Goal: Navigation & Orientation: Find specific page/section

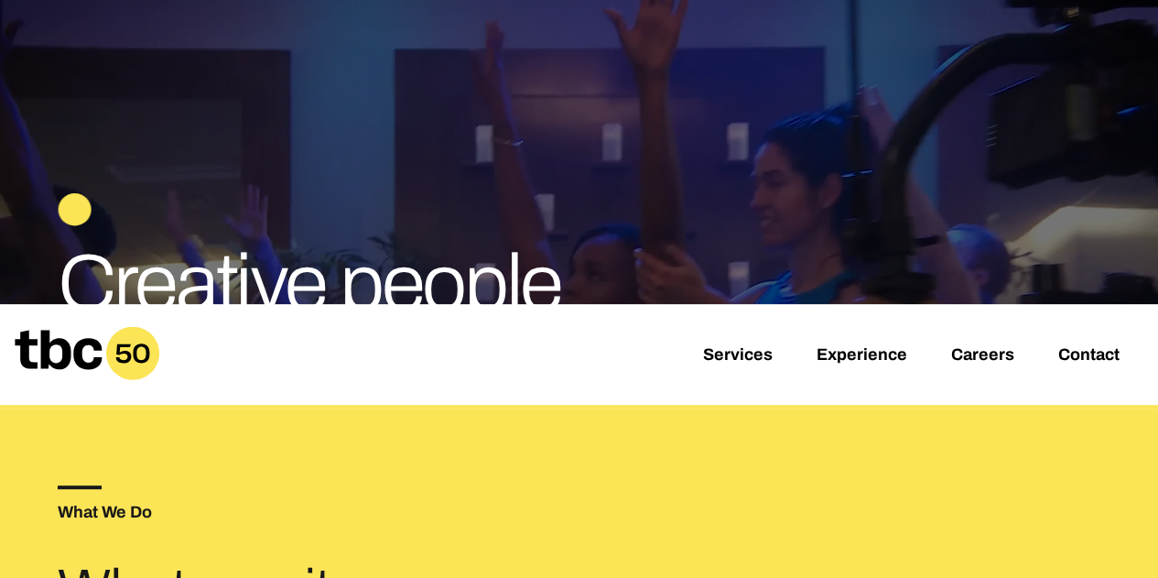
scroll to position [161, 0]
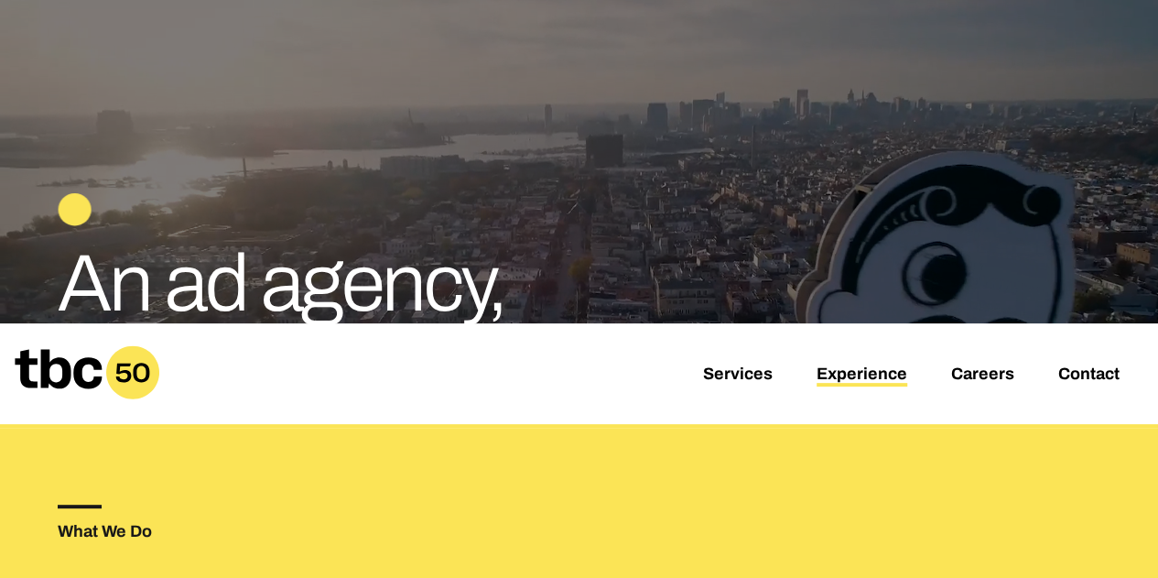
click at [842, 369] on link "Experience" at bounding box center [862, 375] width 91 height 22
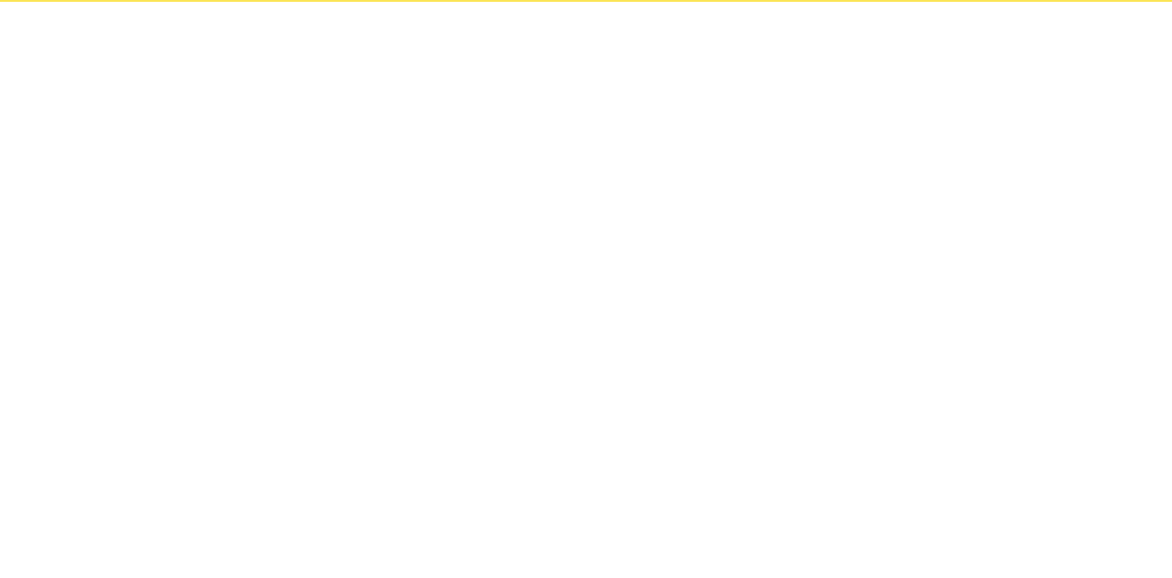
click at [842, 0] on html "2025.40.5" at bounding box center [586, 0] width 1172 height 0
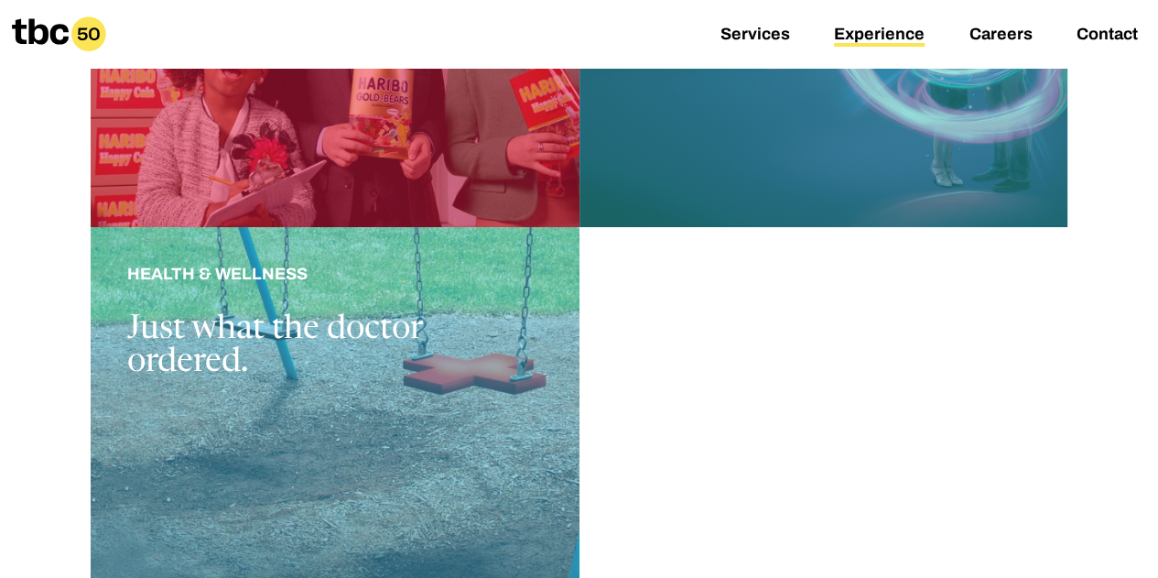
scroll to position [1781, 0]
click at [773, 38] on link "Services" at bounding box center [755, 36] width 70 height 22
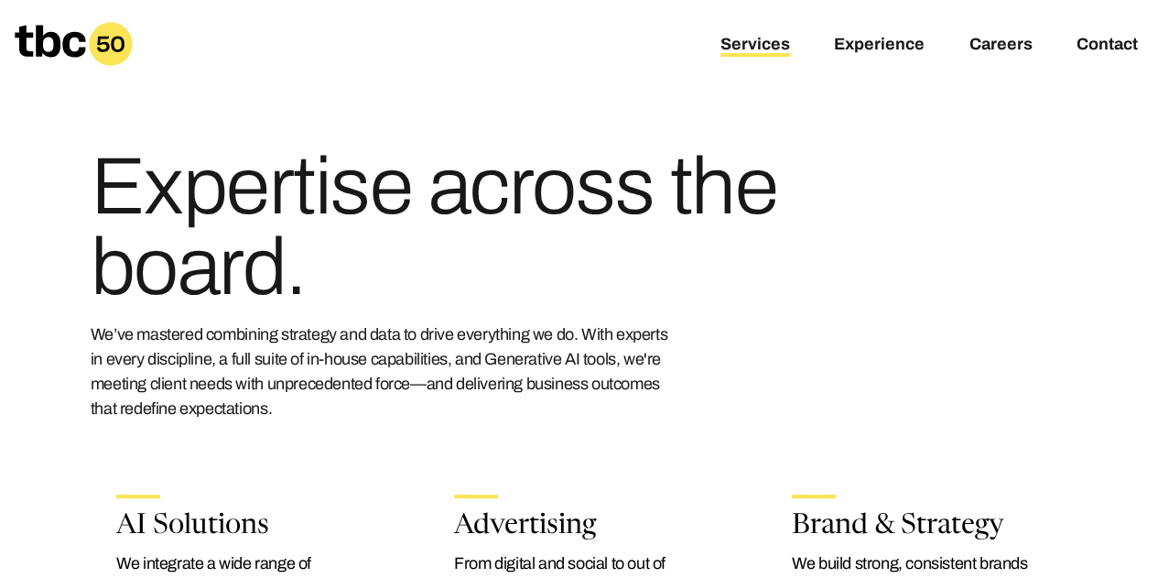
click at [71, 45] on icon at bounding box center [74, 44] width 118 height 44
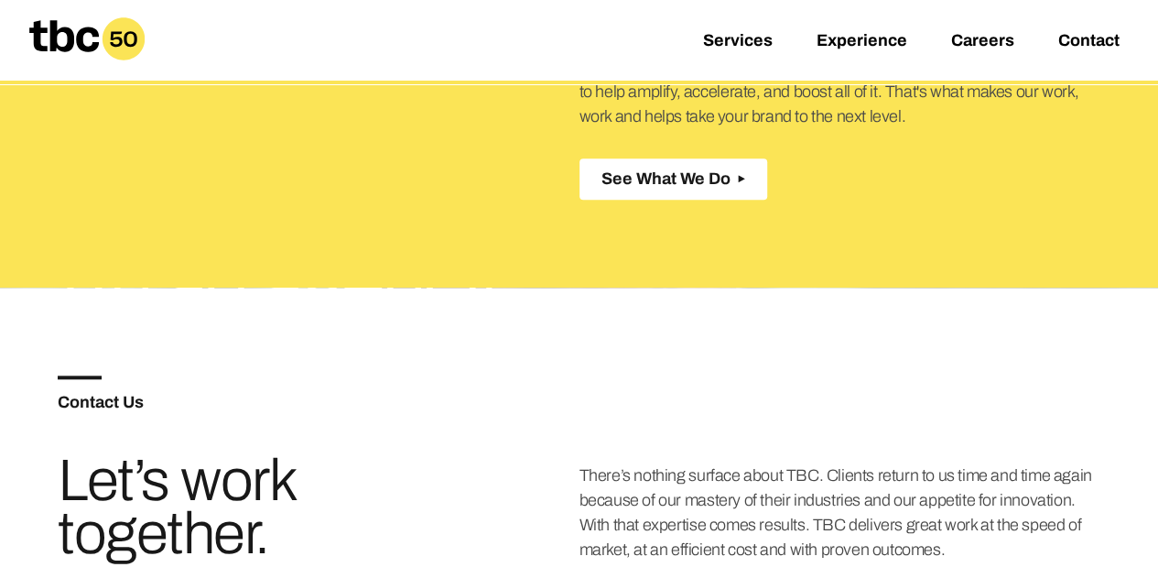
scroll to position [774, 0]
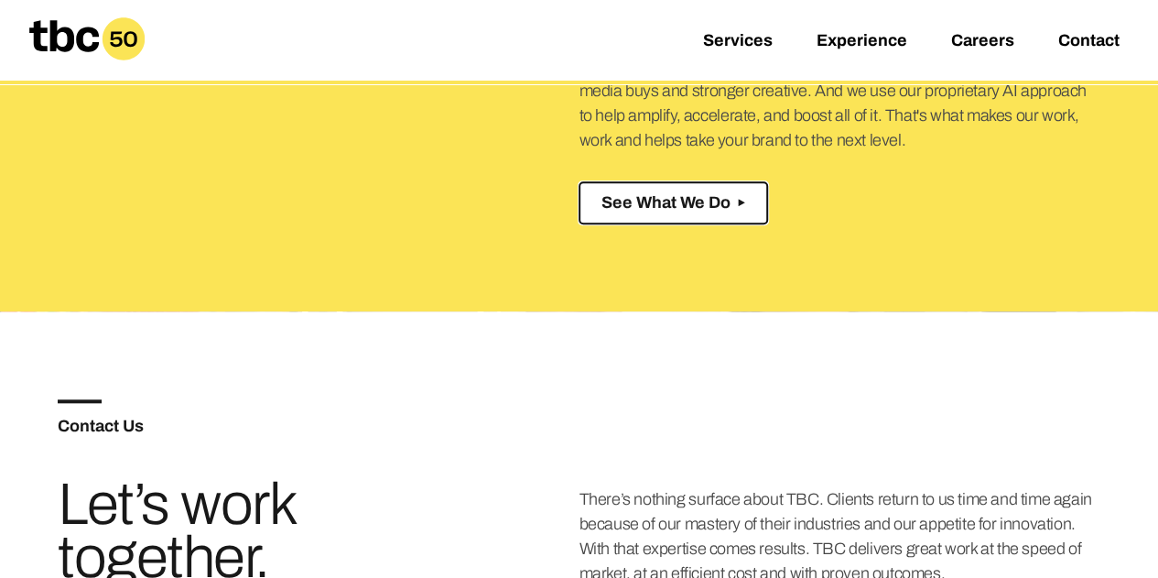
click at [663, 205] on span "See What We Do" at bounding box center [665, 202] width 129 height 19
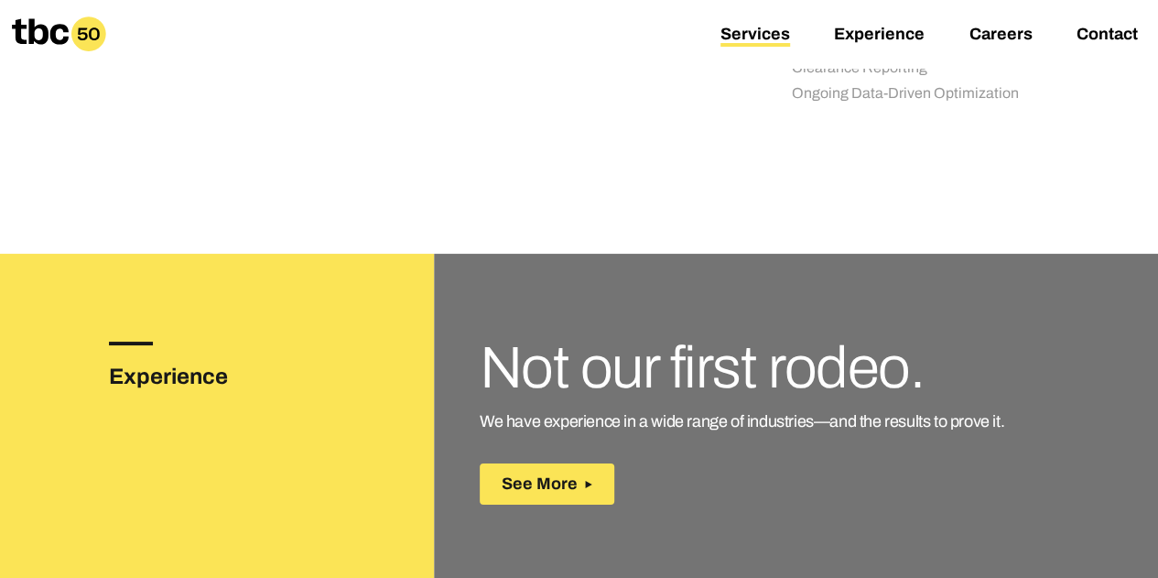
scroll to position [2815, 0]
